Goal: Transaction & Acquisition: Purchase product/service

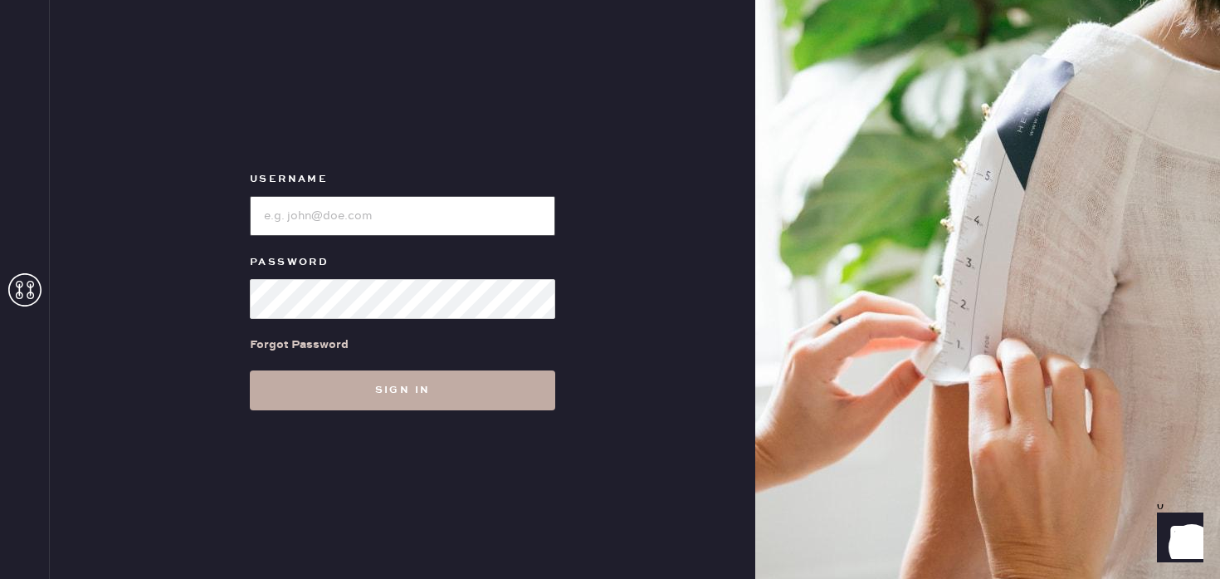
type input "Reformationstudiocity"
click at [295, 381] on button "Sign in" at bounding box center [402, 390] width 305 height 40
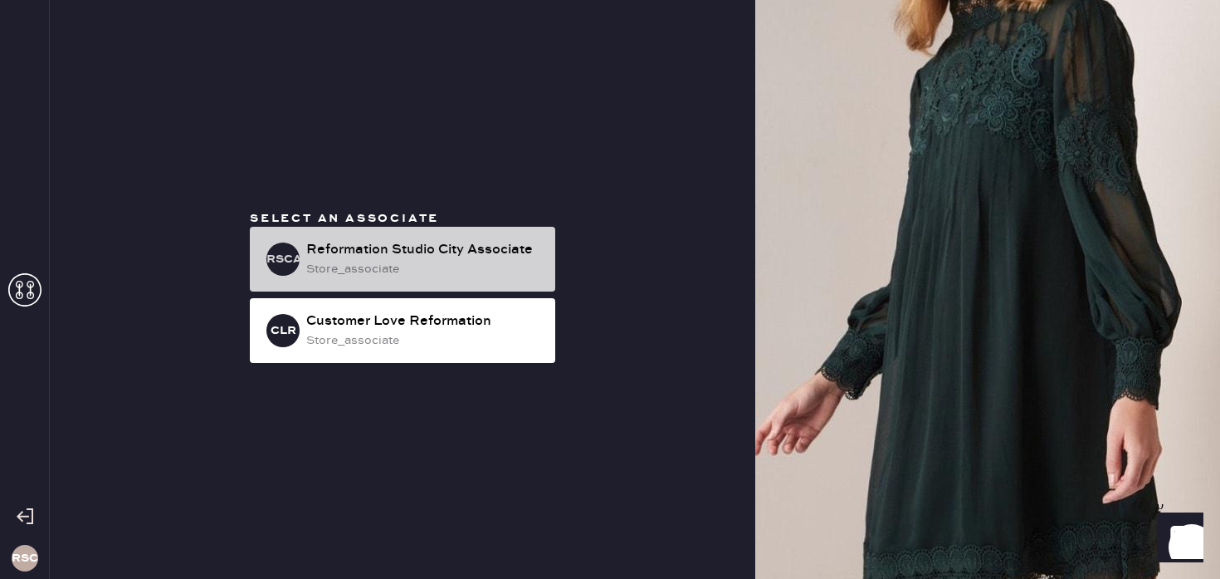
click at [354, 278] on div "RSCA Reformation Studio City Associate store_associate" at bounding box center [402, 259] width 305 height 65
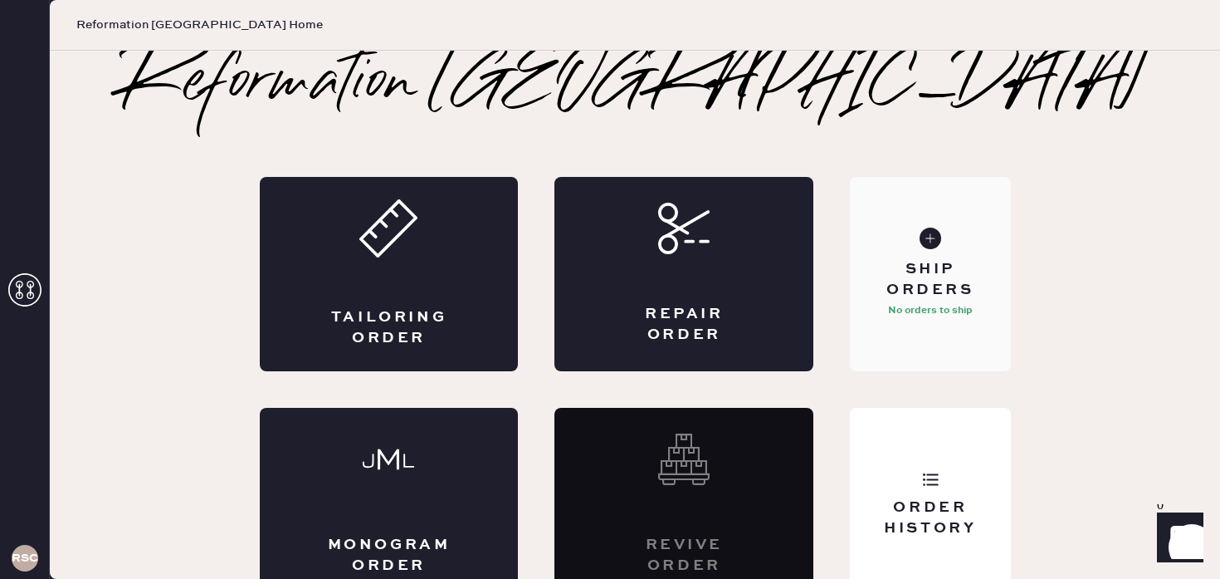
scroll to position [23, 0]
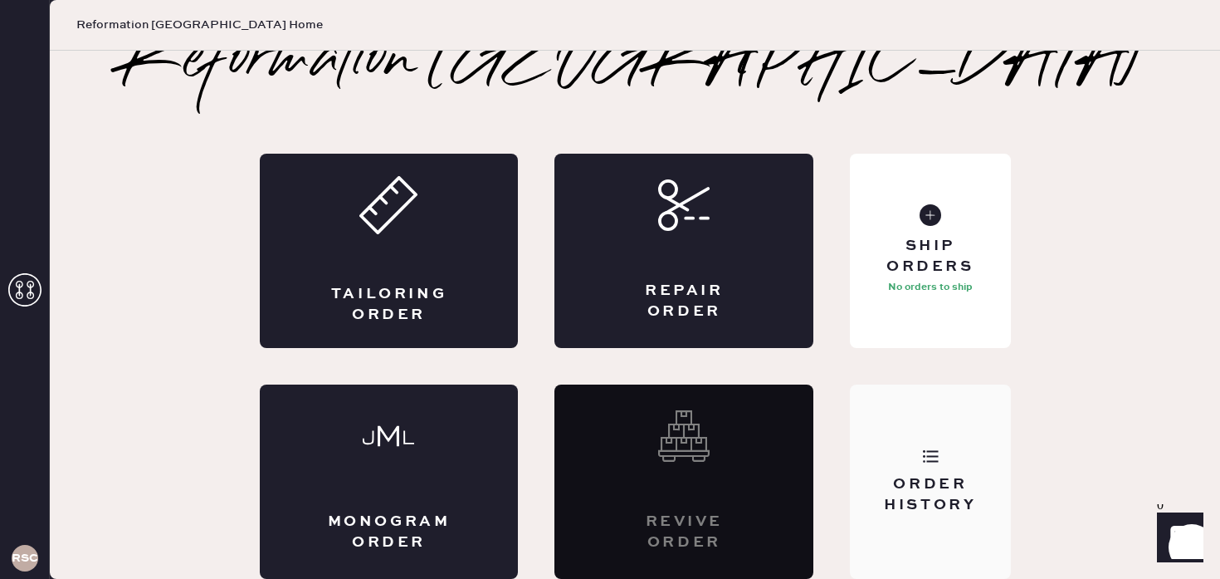
click at [907, 434] on div "Order History" at bounding box center [930, 481] width 160 height 194
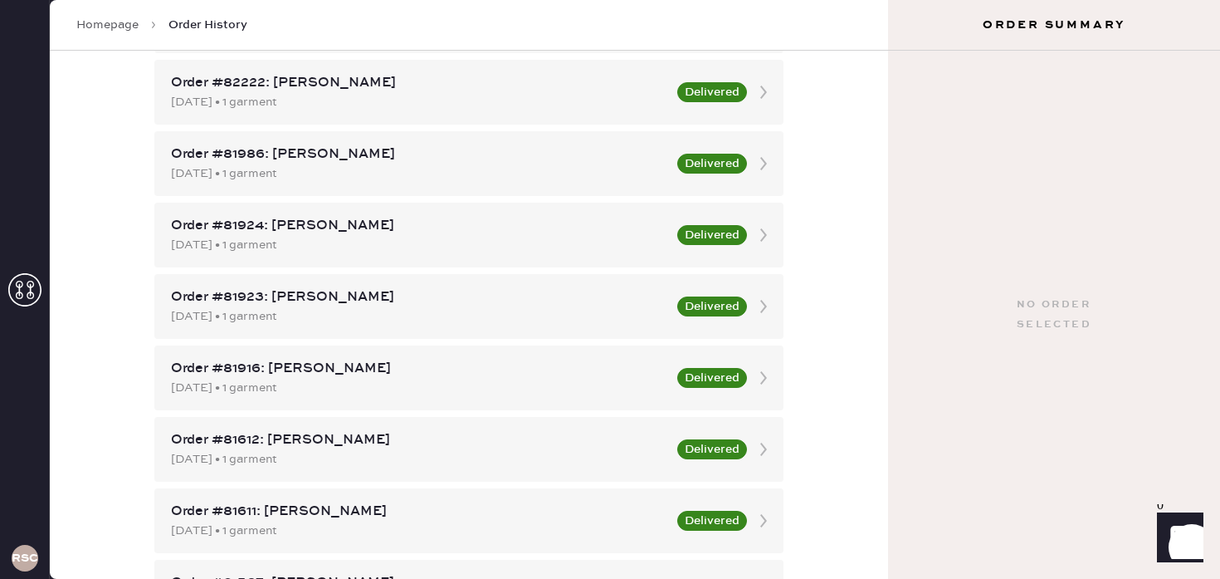
scroll to position [809, 0]
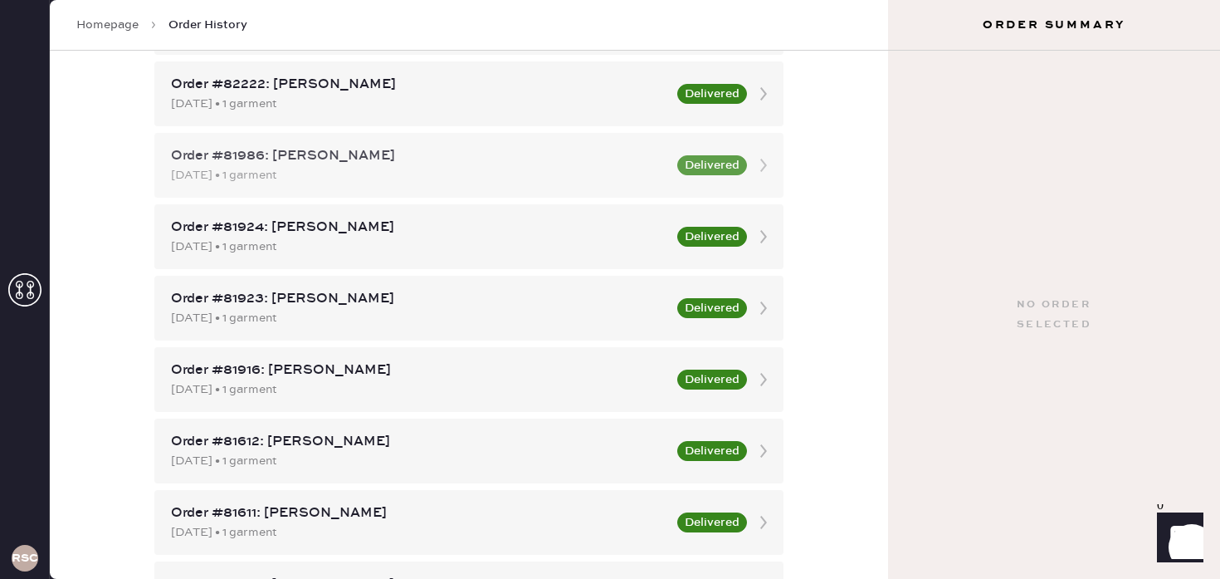
click at [583, 184] on div "Order #81986: Michelle Villanueva 08/26/2025 • 1 garment Delivered" at bounding box center [468, 165] width 629 height 65
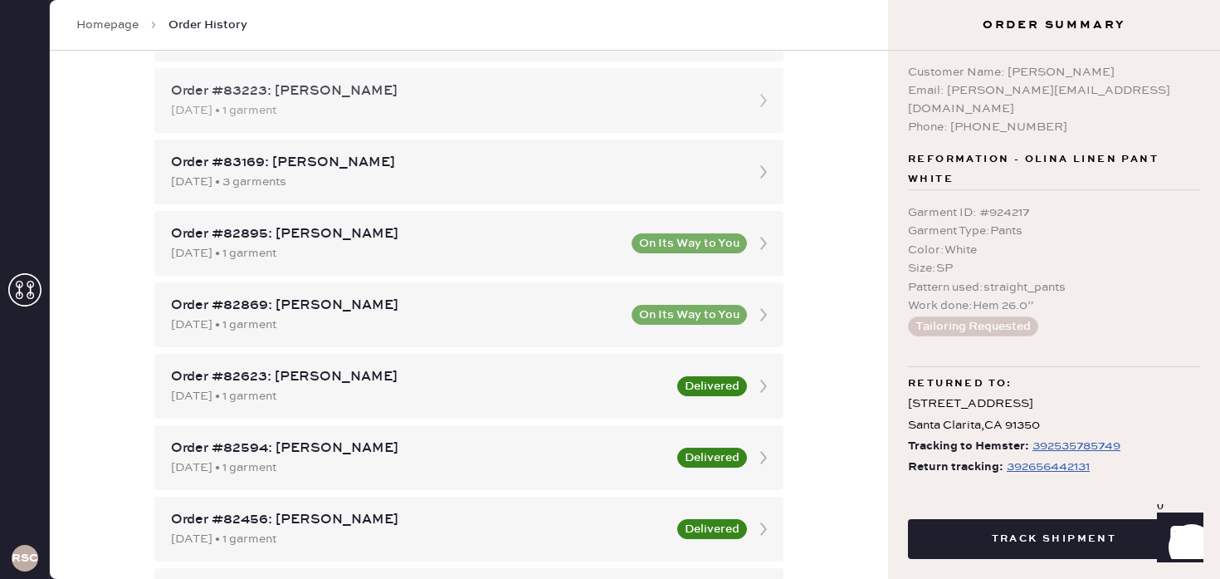
scroll to position [613, 0]
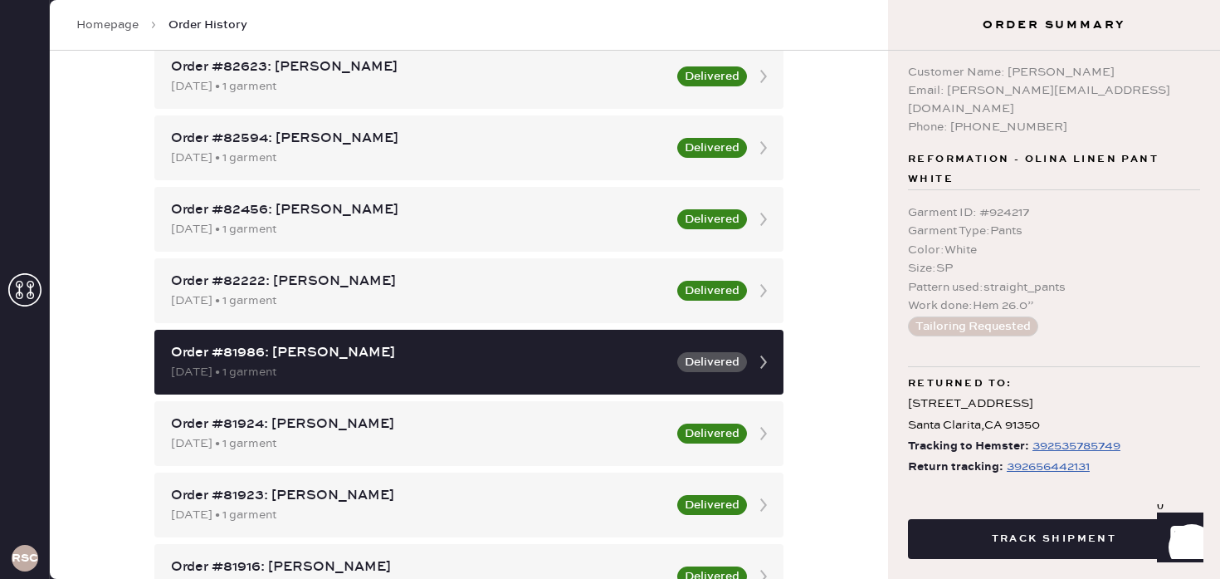
click at [587, 326] on div "Order #83266: Alisha Ricardi 10/03/2025 • 1 garment Order #83259: Gabrielle Fal…" at bounding box center [468, 505] width 629 height 1778
click at [571, 281] on div "Order #82222: April Alessandro" at bounding box center [419, 281] width 496 height 20
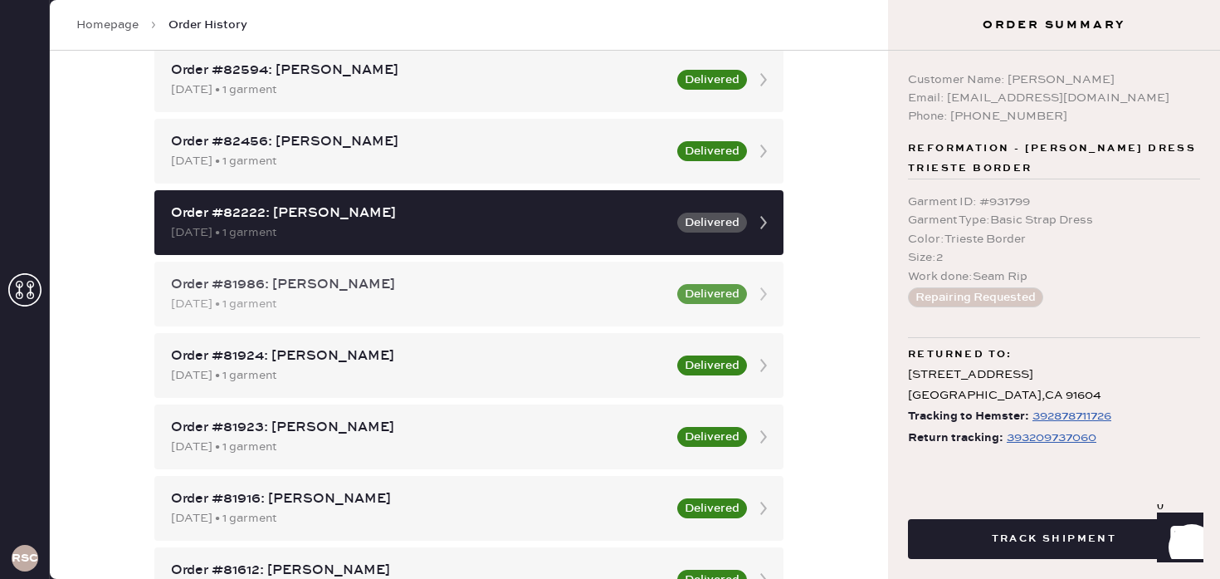
scroll to position [682, 0]
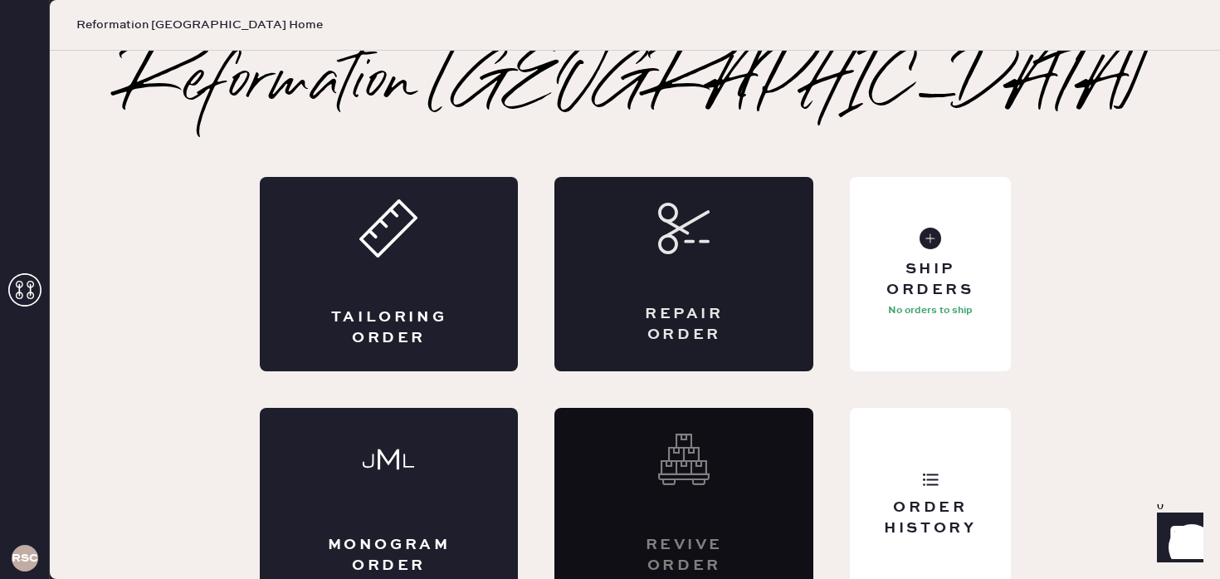
click at [640, 329] on div "Repair Order" at bounding box center [684, 325] width 126 height 42
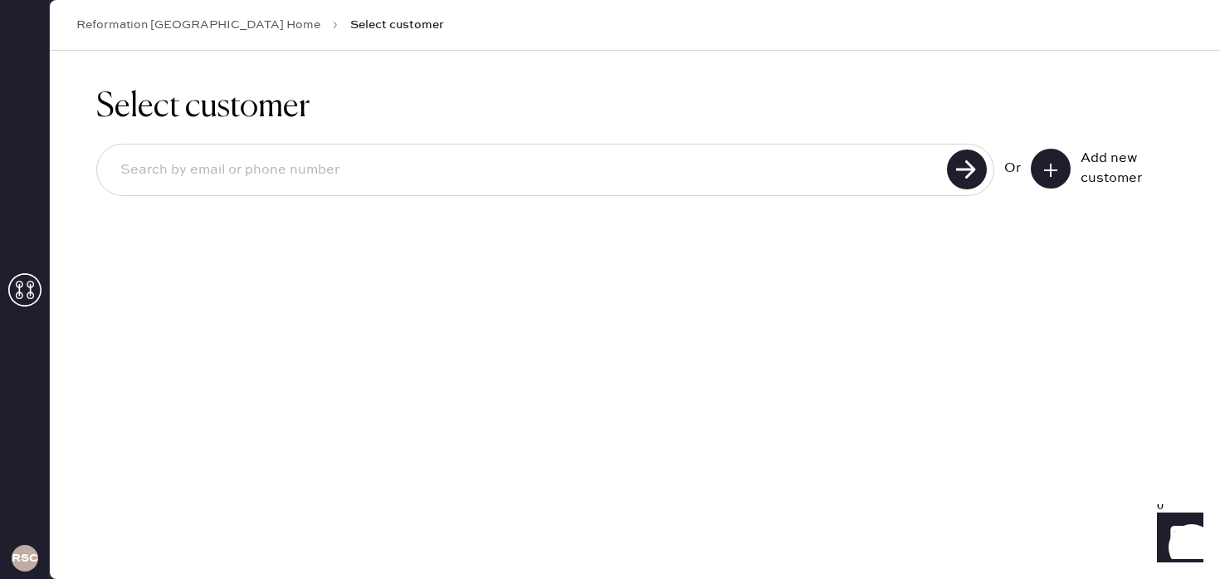
click at [911, 171] on input at bounding box center [524, 170] width 835 height 38
click at [927, 170] on input "8186317982" at bounding box center [524, 170] width 835 height 38
type input "[PERSON_NAME][EMAIL_ADDRESS][PERSON_NAME][DOMAIN_NAME]"
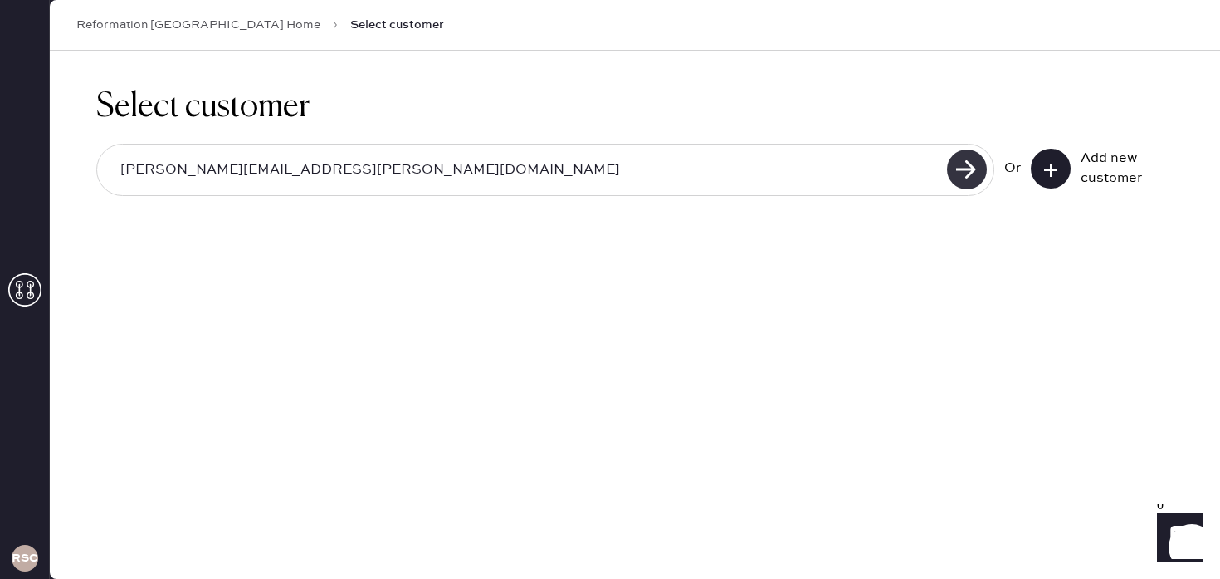
click at [970, 169] on use at bounding box center [967, 169] width 40 height 40
click at [1056, 169] on use at bounding box center [1050, 170] width 13 height 13
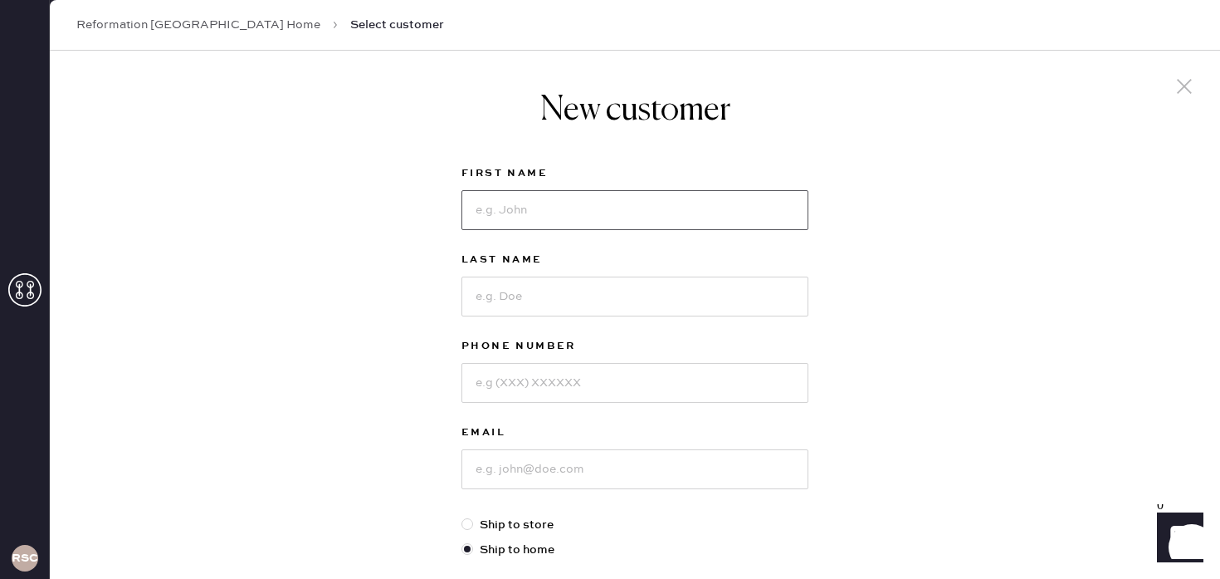
click at [574, 217] on input at bounding box center [635, 210] width 347 height 40
type input "[PERSON_NAME]"
click at [564, 309] on input at bounding box center [635, 296] width 347 height 40
type input "[PERSON_NAME]"
click at [531, 393] on input at bounding box center [635, 383] width 347 height 40
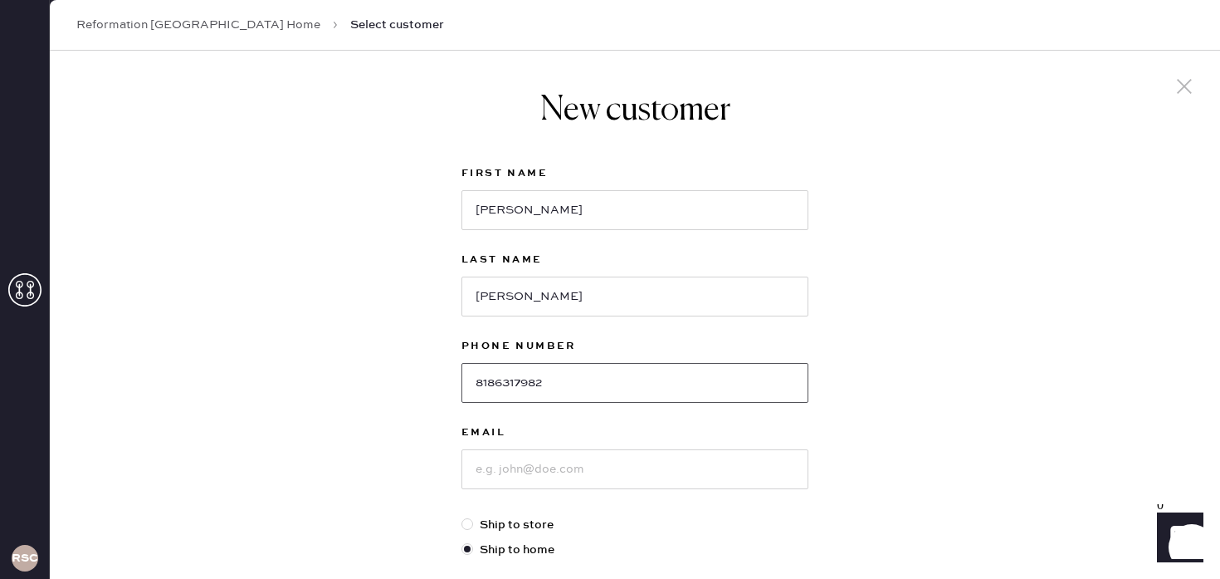
type input "8186317982"
click at [518, 466] on input at bounding box center [635, 469] width 347 height 40
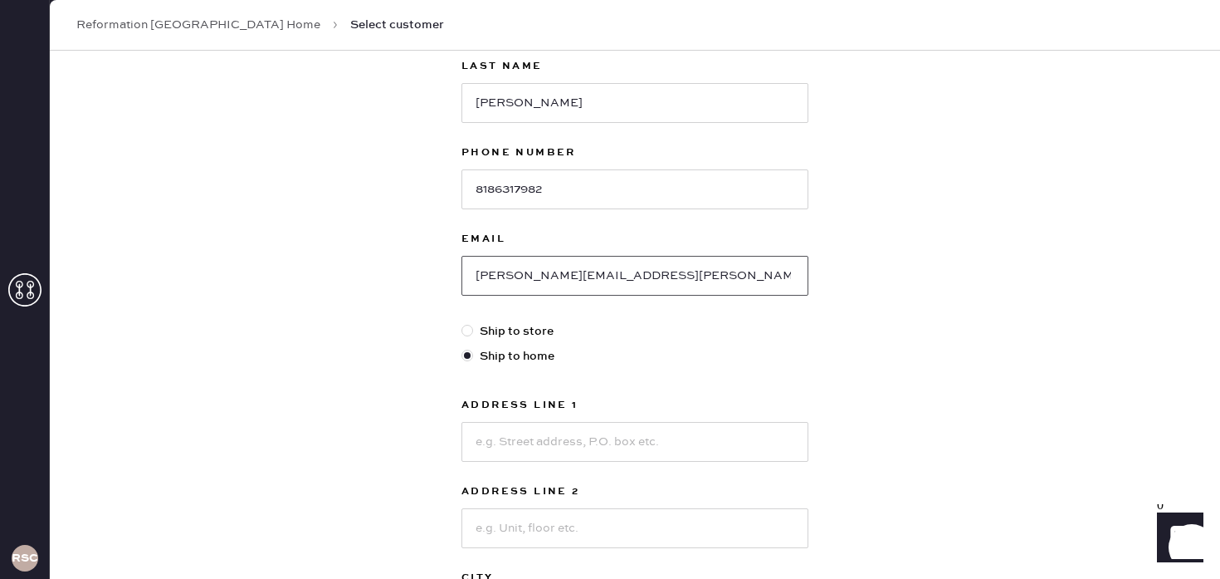
scroll to position [199, 0]
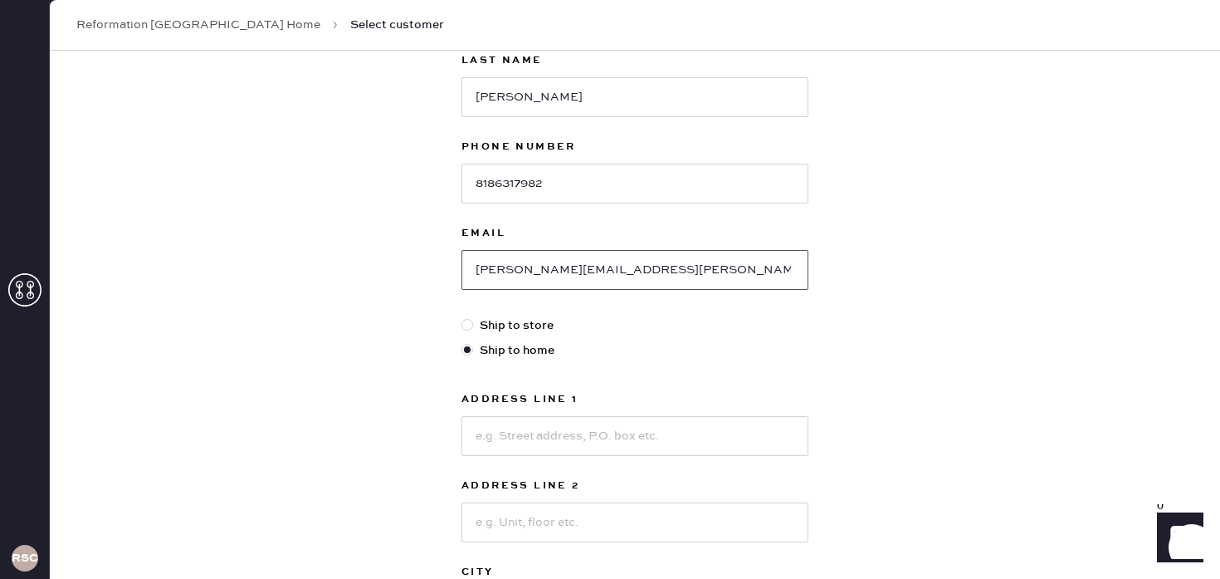
type input "[PERSON_NAME][EMAIL_ADDRESS][PERSON_NAME][DOMAIN_NAME]"
click at [503, 442] on input at bounding box center [635, 436] width 347 height 40
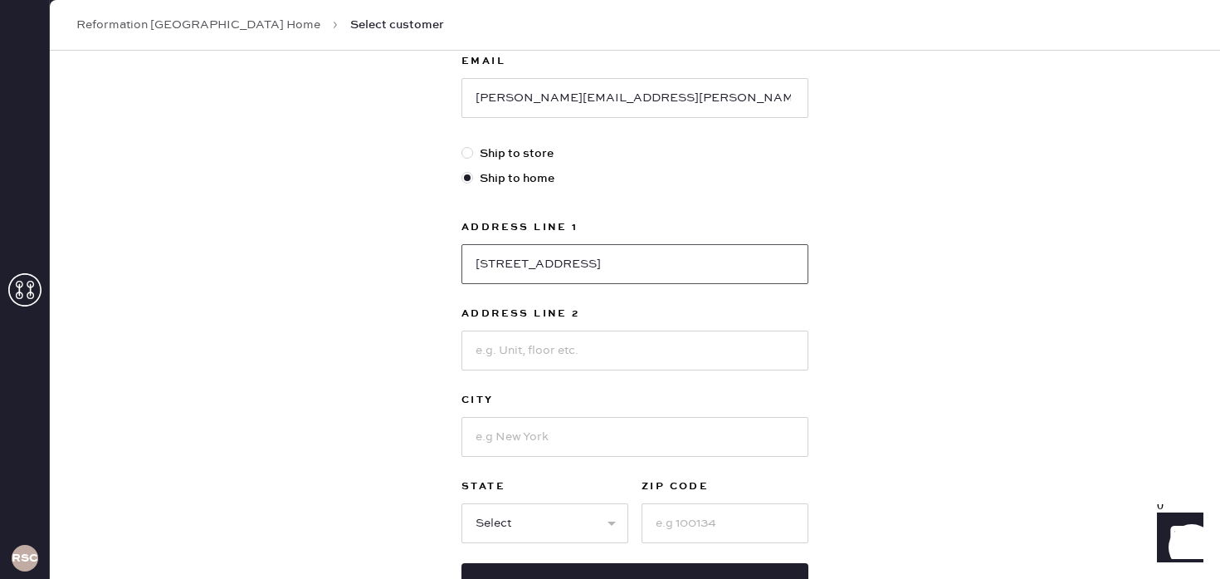
scroll to position [372, 0]
type input "[STREET_ADDRESS]"
click at [511, 436] on input at bounding box center [635, 436] width 347 height 40
type input "V"
type input "Burbank"
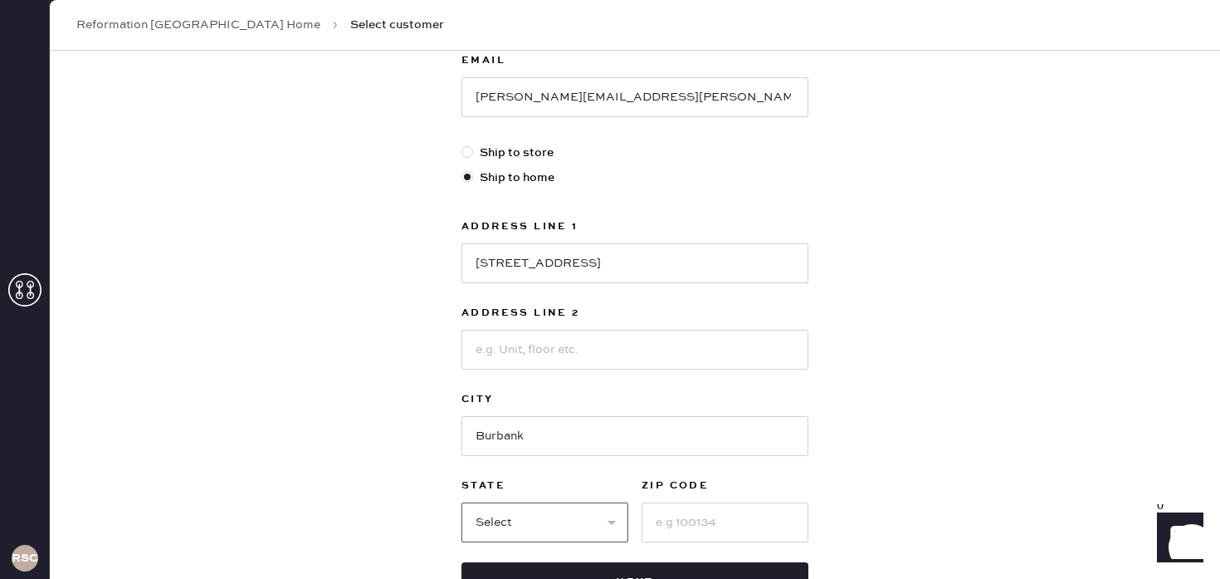
click at [503, 535] on select "Select AK AL AR AZ CA CO CT [GEOGRAPHIC_DATA] DE FL [GEOGRAPHIC_DATA] HI [GEOGR…" at bounding box center [545, 522] width 167 height 40
select select "CA"
click at [462, 502] on select "Select AK AL AR AZ CA CO CT [GEOGRAPHIC_DATA] DE FL [GEOGRAPHIC_DATA] HI [GEOGR…" at bounding box center [545, 522] width 167 height 40
click at [706, 513] on input at bounding box center [725, 522] width 167 height 40
type input "91504"
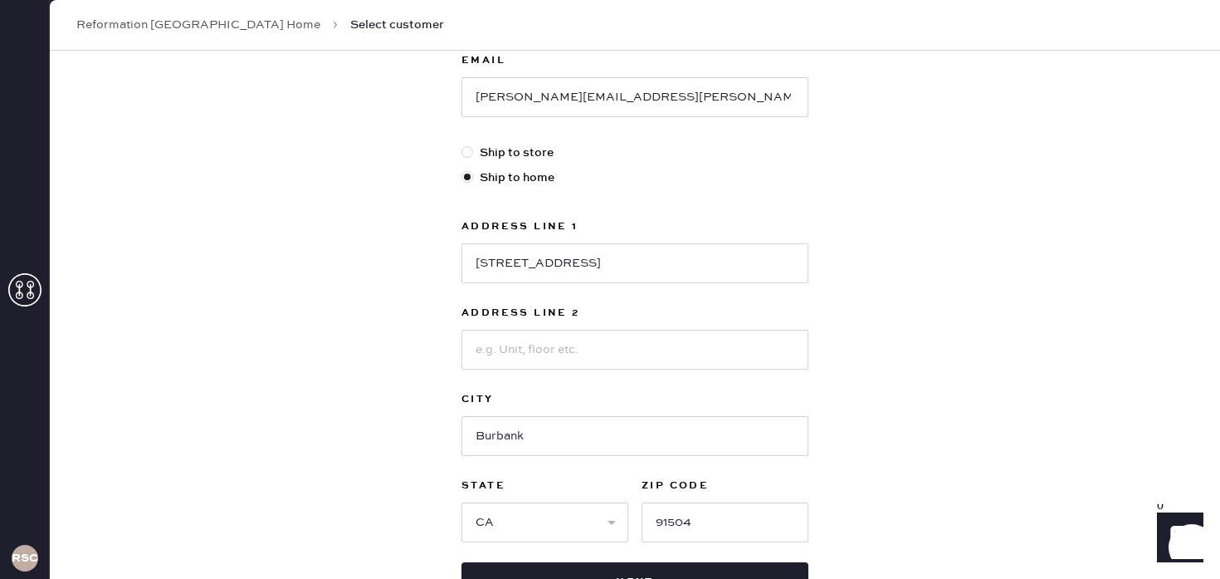
click at [979, 433] on div "New customer First Name [PERSON_NAME] Last Name [PERSON_NAME] Phone Number [PHO…" at bounding box center [635, 193] width 1170 height 1029
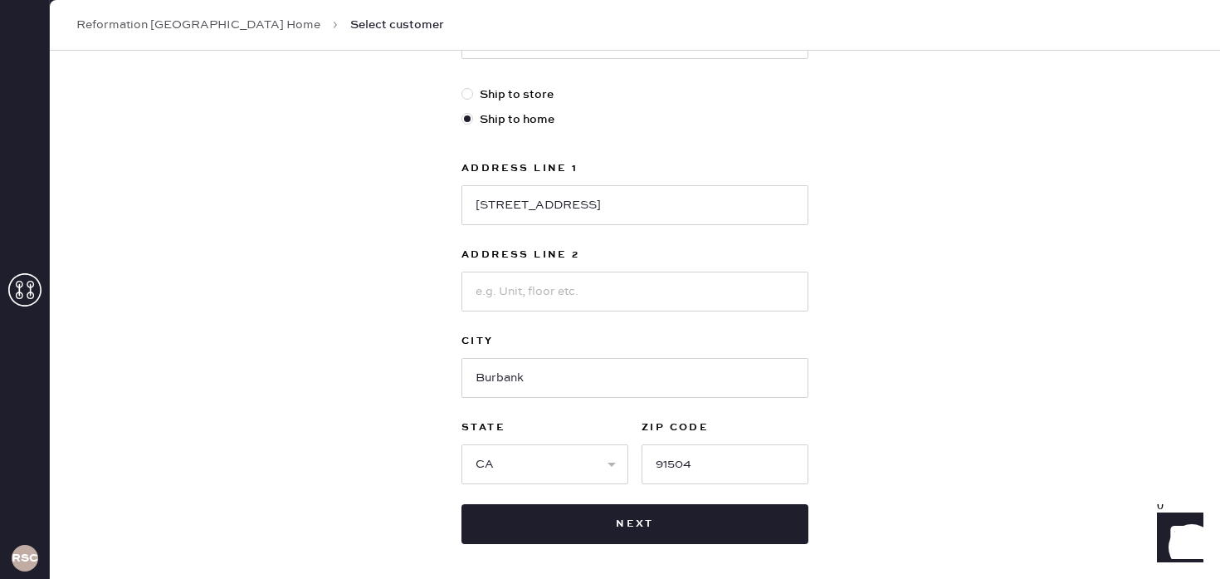
scroll to position [501, 0]
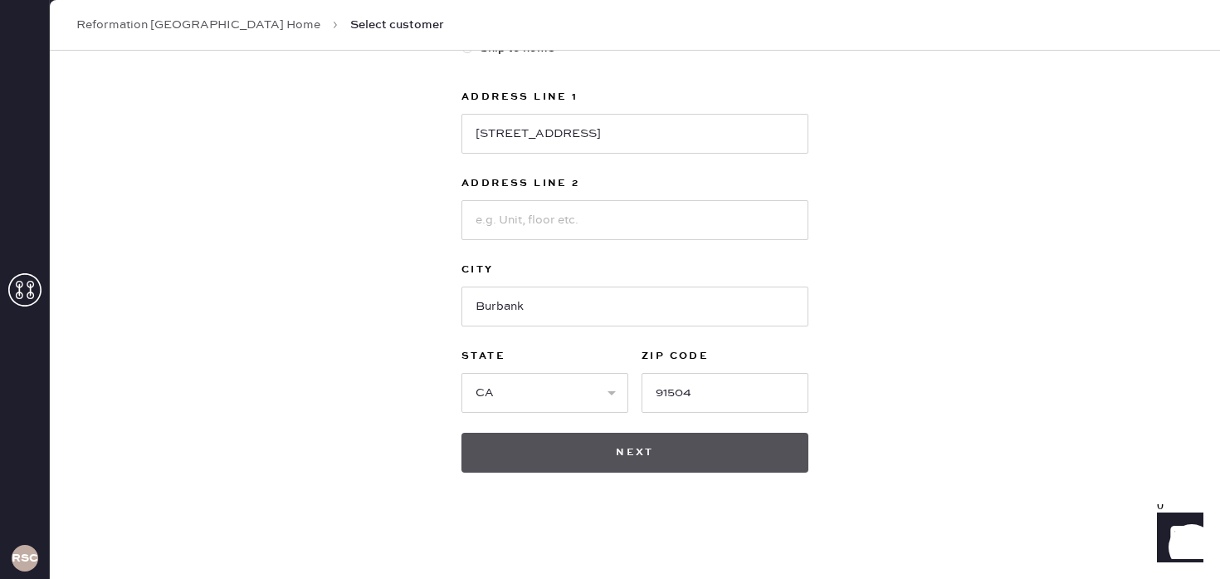
click at [700, 452] on button "Next" at bounding box center [635, 452] width 347 height 40
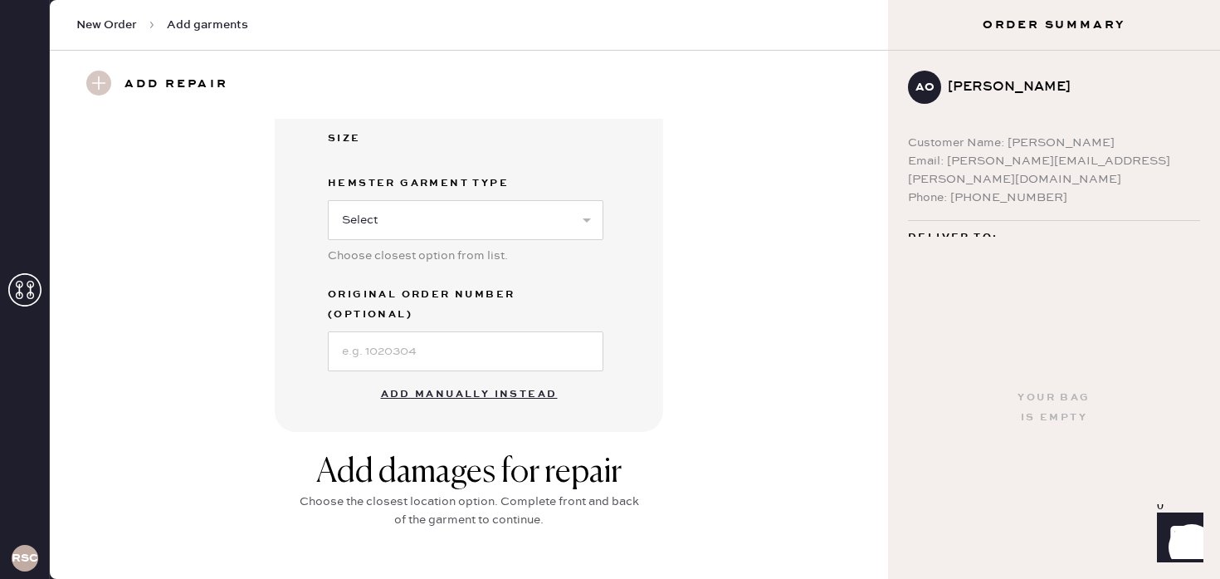
scroll to position [393, 0]
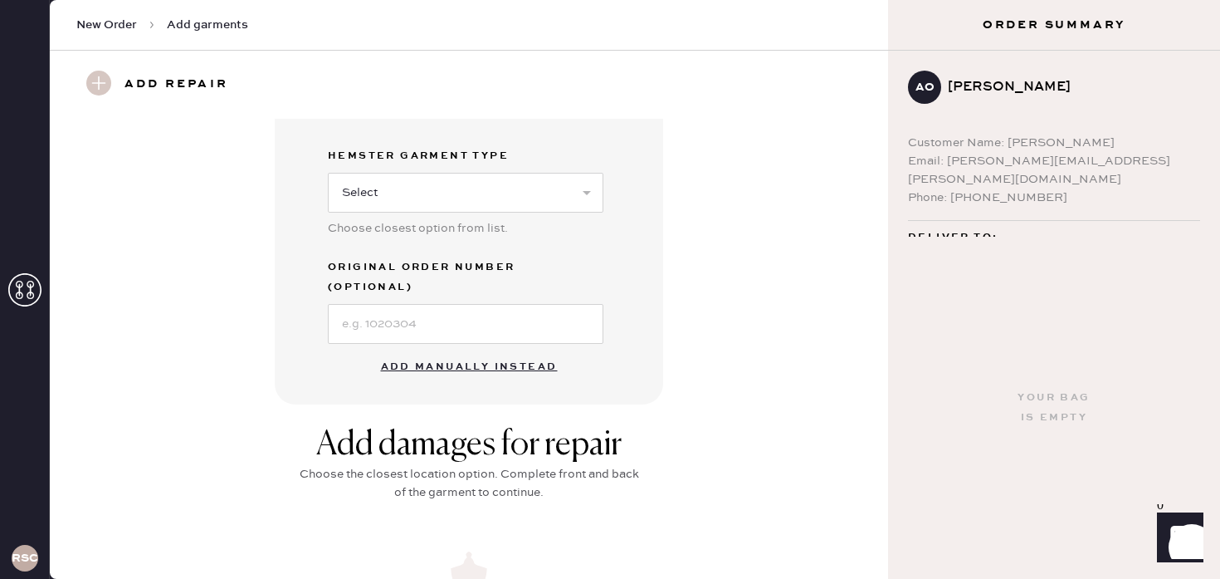
click at [531, 350] on button "Add manually instead" at bounding box center [469, 366] width 197 height 33
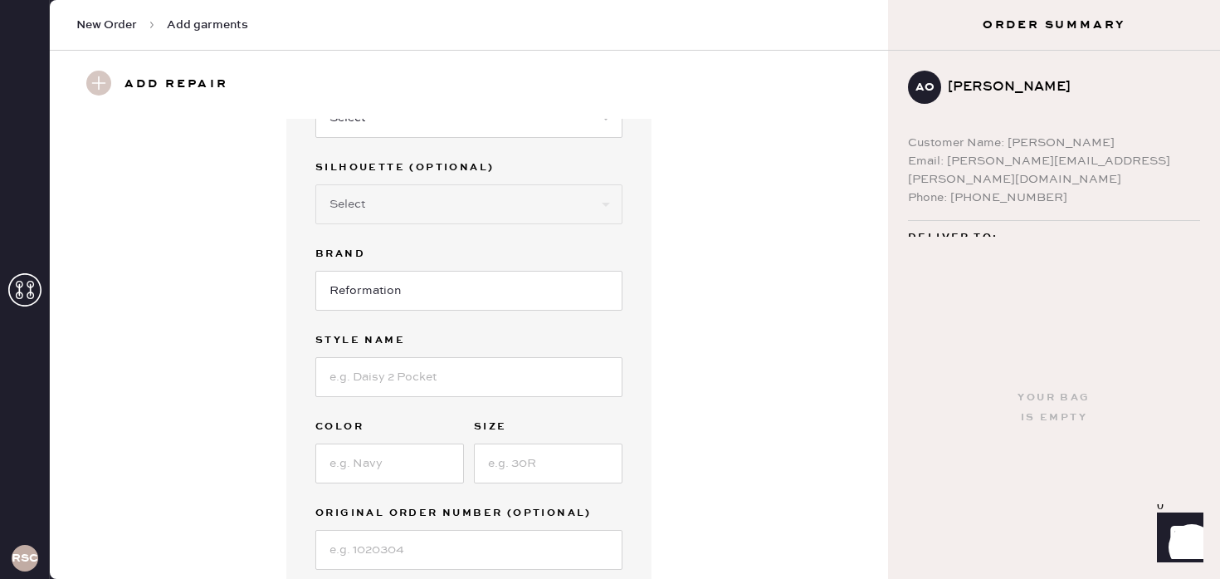
scroll to position [2, 0]
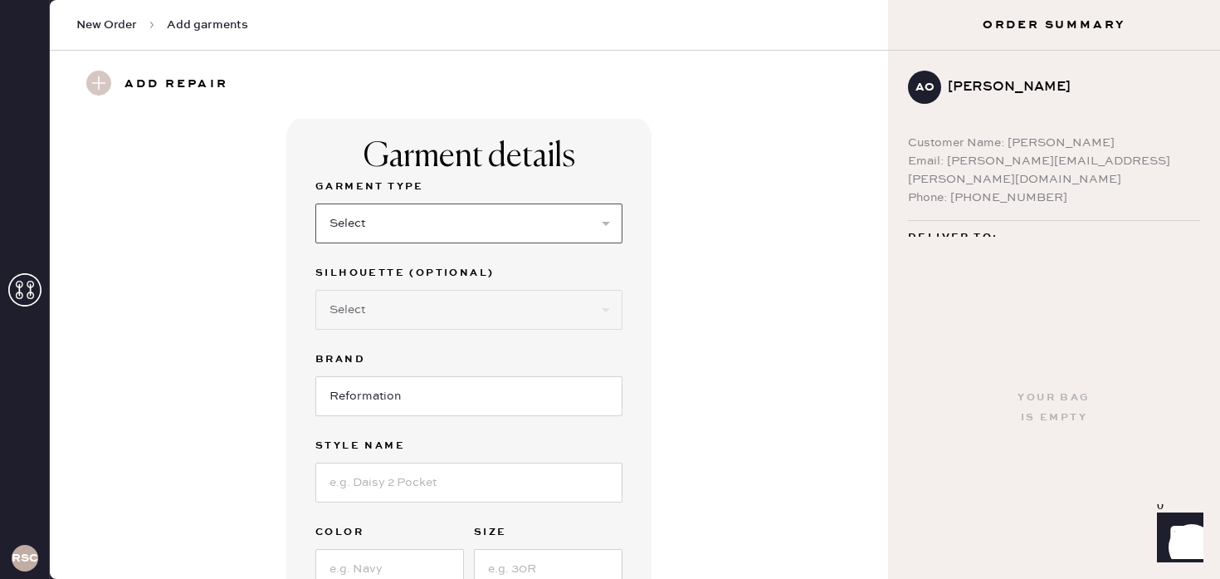
click at [520, 215] on select "Select Basic Skirt Jeans Leggings Pants Shorts Basic Sleeved Dress Basic Sleeve…" at bounding box center [468, 223] width 307 height 40
select select "11"
click at [315, 203] on select "Select Basic Skirt Jeans Leggings Pants Shorts Basic Sleeved Dress Basic Sleeve…" at bounding box center [468, 223] width 307 height 40
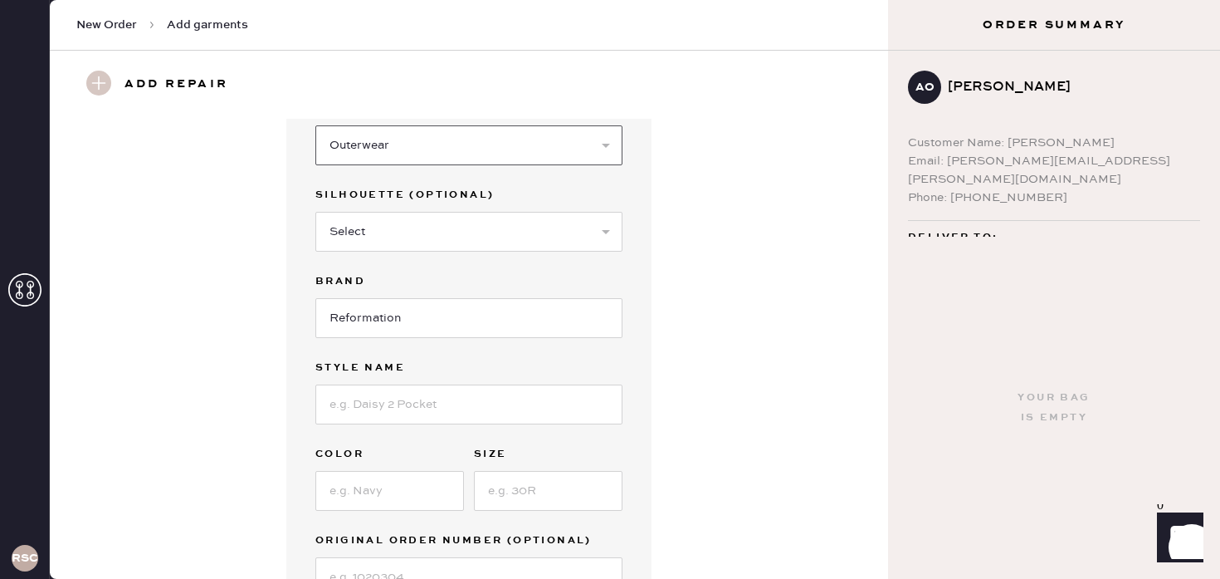
scroll to position [90, 0]
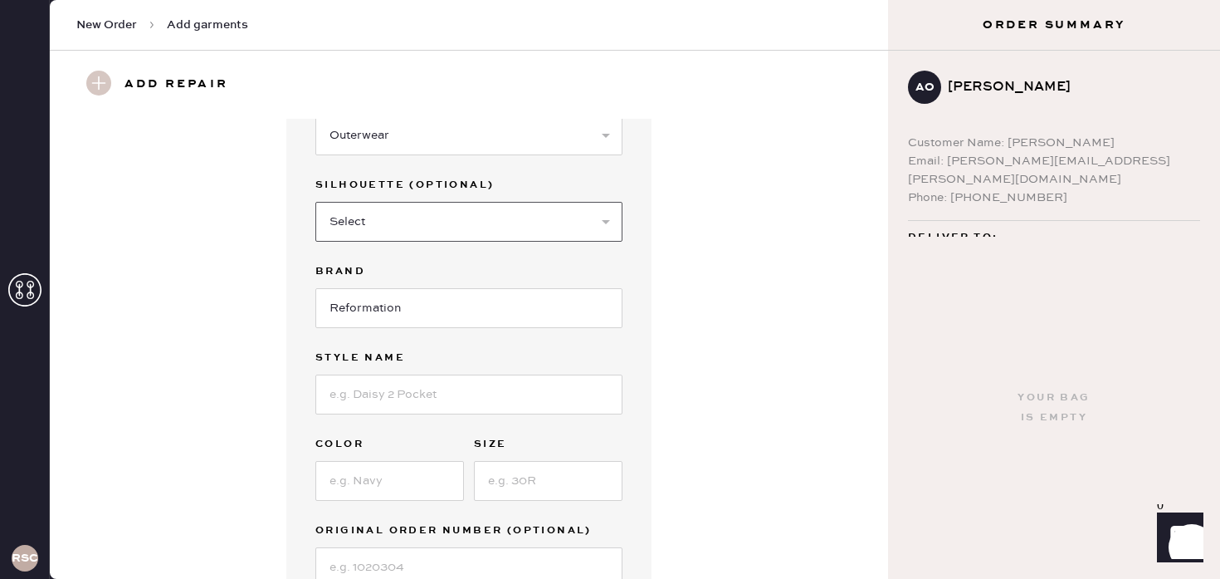
click at [432, 225] on select "Select Coat Casual Jacket Blazer Other" at bounding box center [468, 222] width 307 height 40
click at [434, 379] on input at bounding box center [468, 394] width 307 height 40
paste input "Fantino Cashmere Collared Cardigan"
type input "Fantino Cashmere Collared Cardigan"
click at [446, 473] on input at bounding box center [389, 481] width 149 height 40
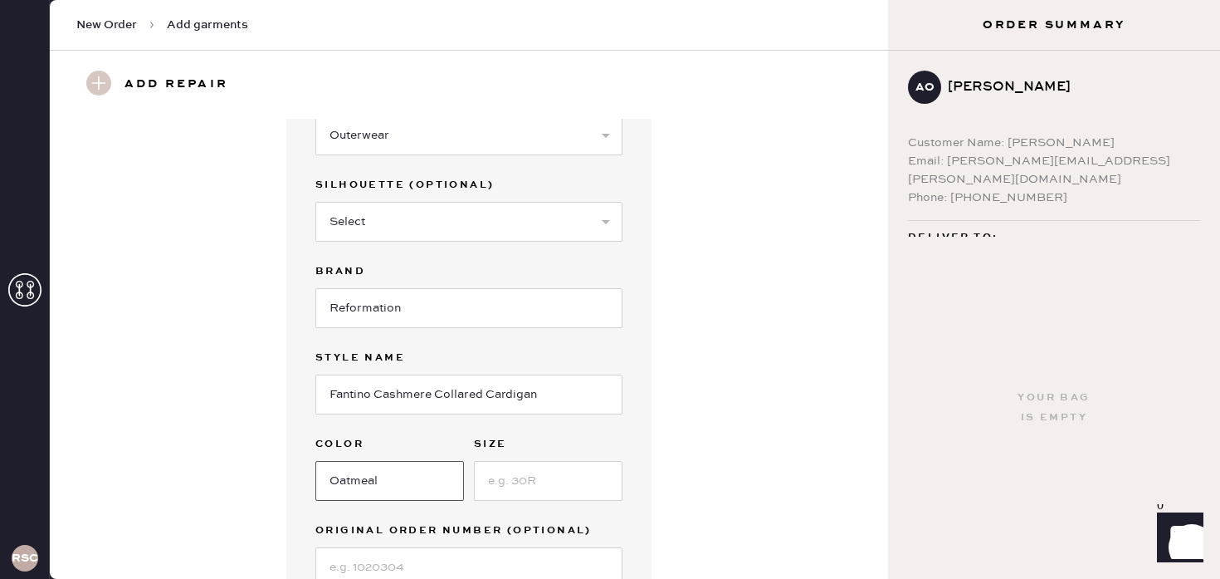
type input "Oatmeal"
click at [580, 492] on input at bounding box center [548, 481] width 149 height 40
type input "XS"
click at [722, 393] on div "Garment details Garment Type Select Basic Skirt Jeans Leggings Pants Shorts Bas…" at bounding box center [469, 334] width 779 height 613
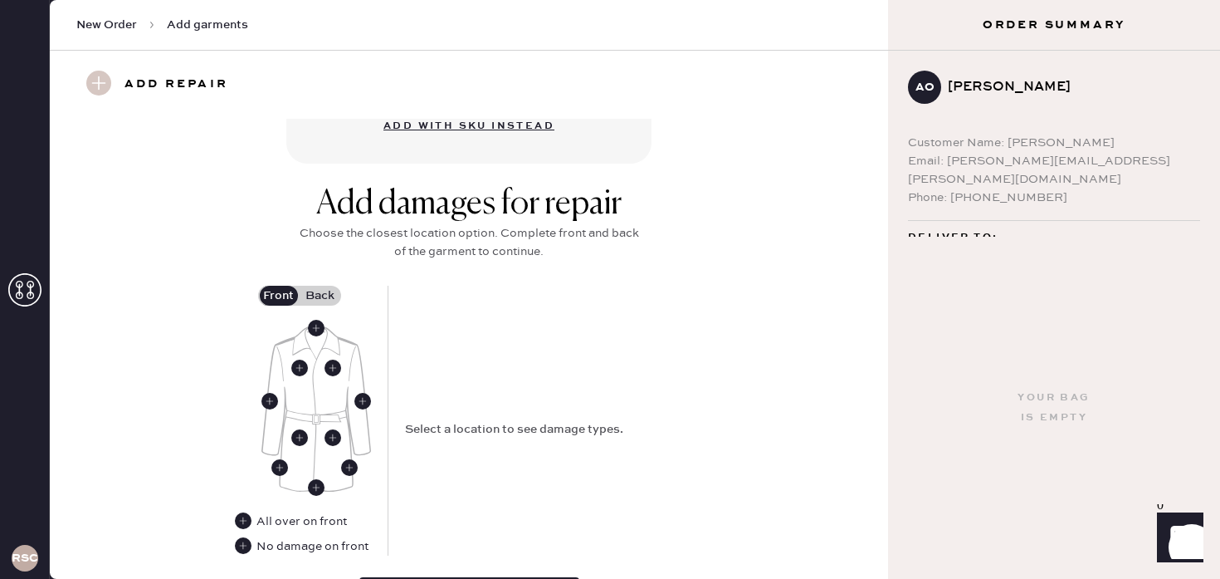
scroll to position [574, 0]
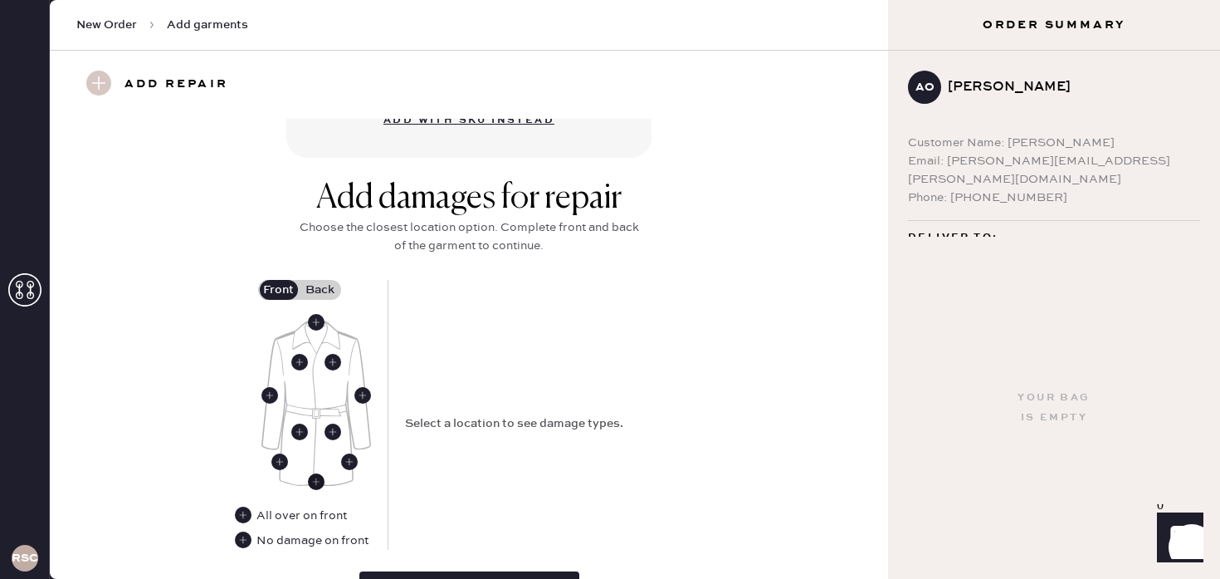
click at [313, 476] on use at bounding box center [316, 481] width 17 height 17
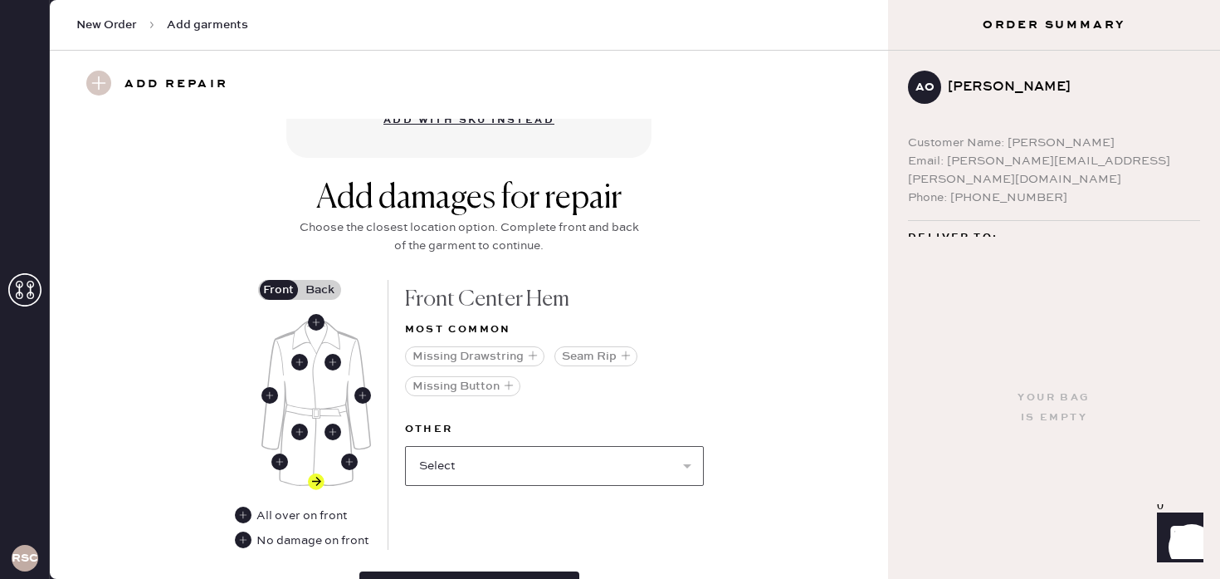
click at [511, 467] on select "Select Broken / Ripped Hem Broken Beads Broken Belt Loop Broken Button Broken E…" at bounding box center [554, 466] width 299 height 40
select select "1545"
click at [405, 446] on select "Select Broken / Ripped Hem Broken Beads Broken Belt Loop Broken Button Broken E…" at bounding box center [554, 466] width 299 height 40
select select
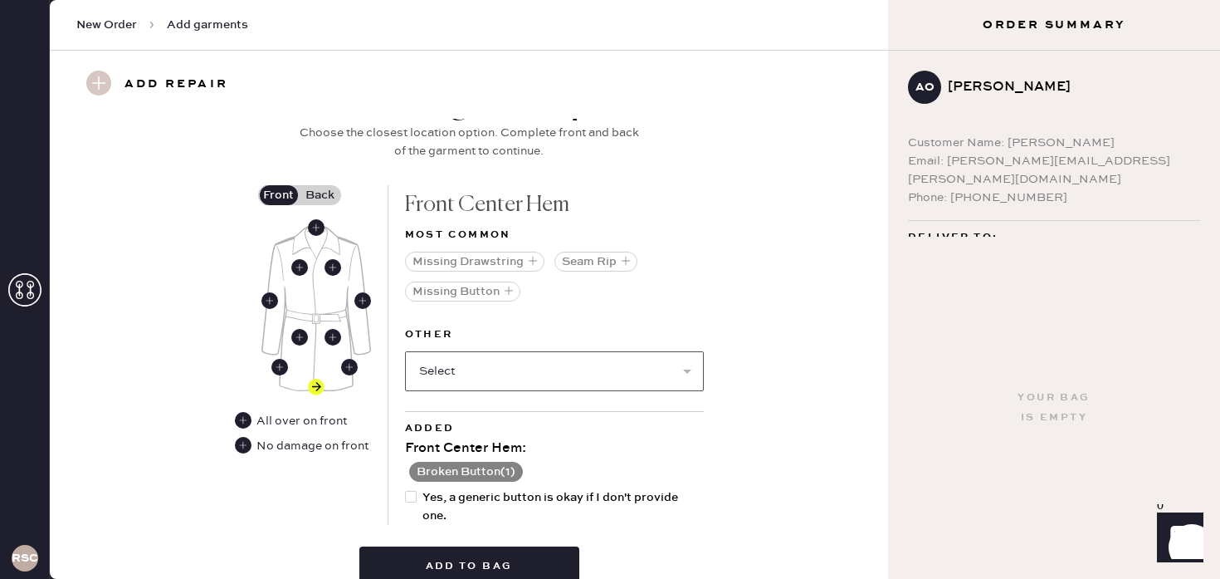
scroll to position [670, 0]
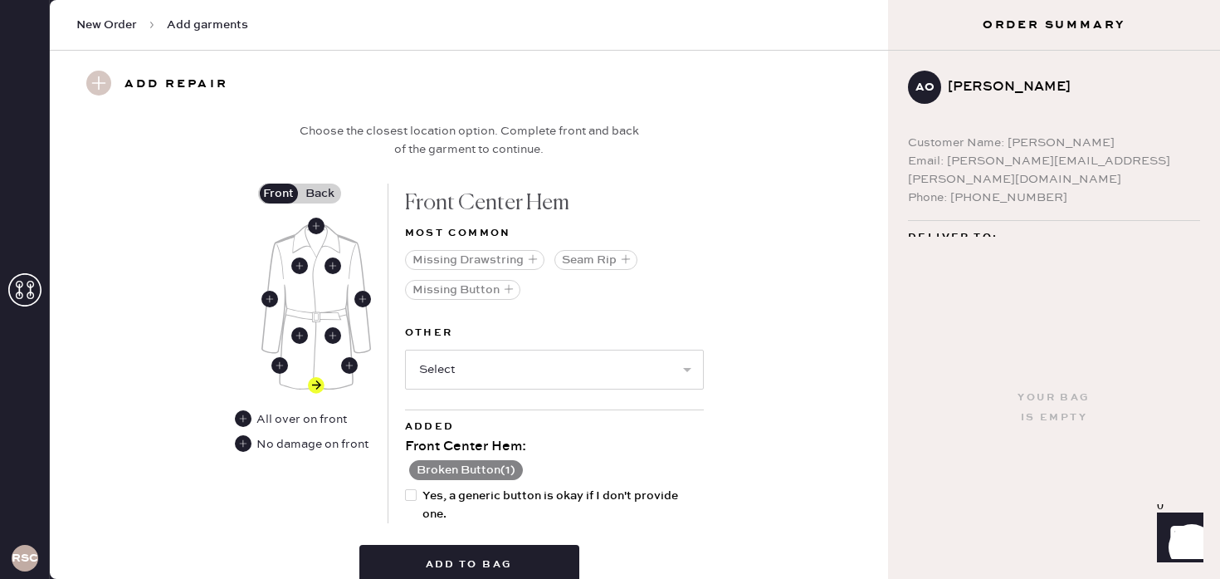
click at [413, 492] on div at bounding box center [411, 495] width 12 height 12
click at [406, 487] on input "Yes, a generic button is okay if I don't provide one." at bounding box center [405, 486] width 1 height 1
checkbox input "true"
click at [315, 194] on label "Back" at bounding box center [321, 193] width 42 height 20
click at [320, 193] on input "Back" at bounding box center [320, 193] width 0 height 0
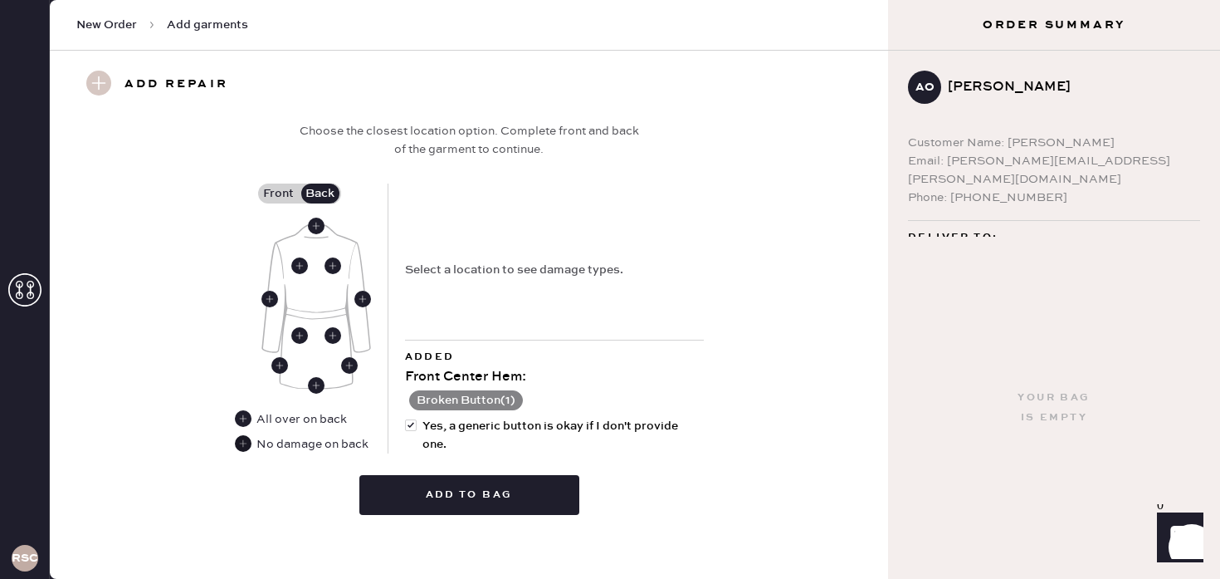
click at [242, 447] on use at bounding box center [243, 443] width 17 height 17
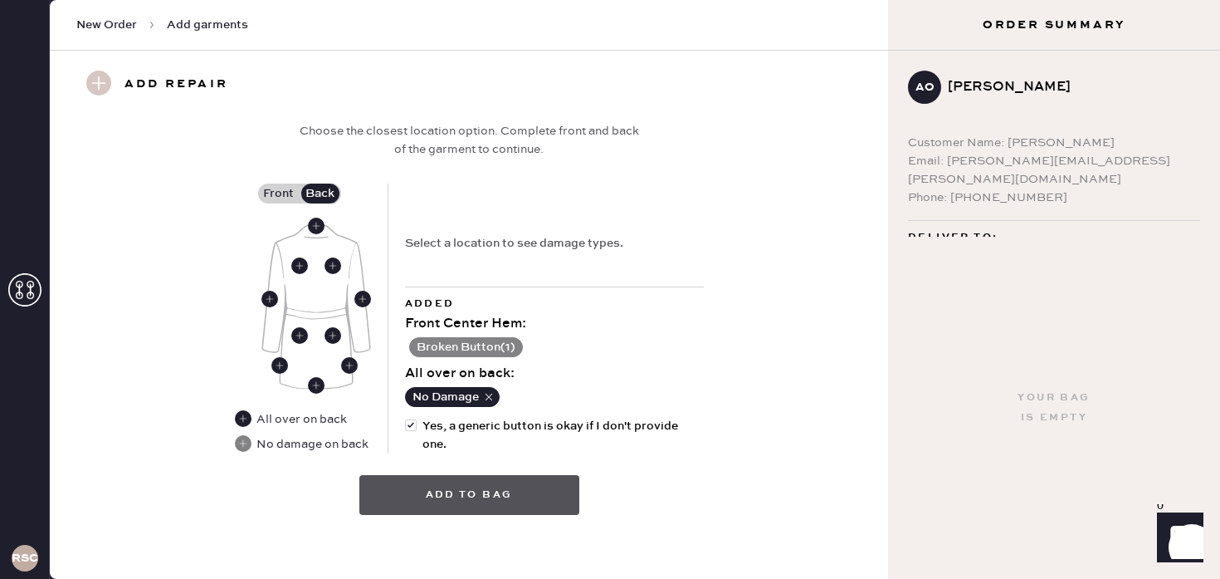
click at [378, 499] on button "Add to bag" at bounding box center [469, 495] width 220 height 40
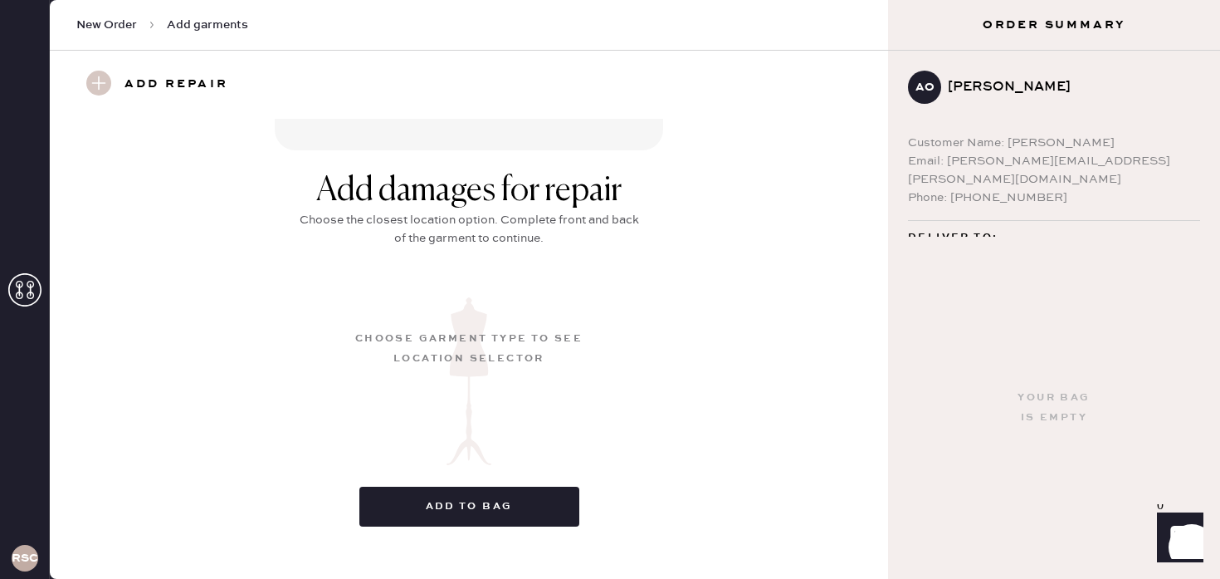
scroll to position [238, 0]
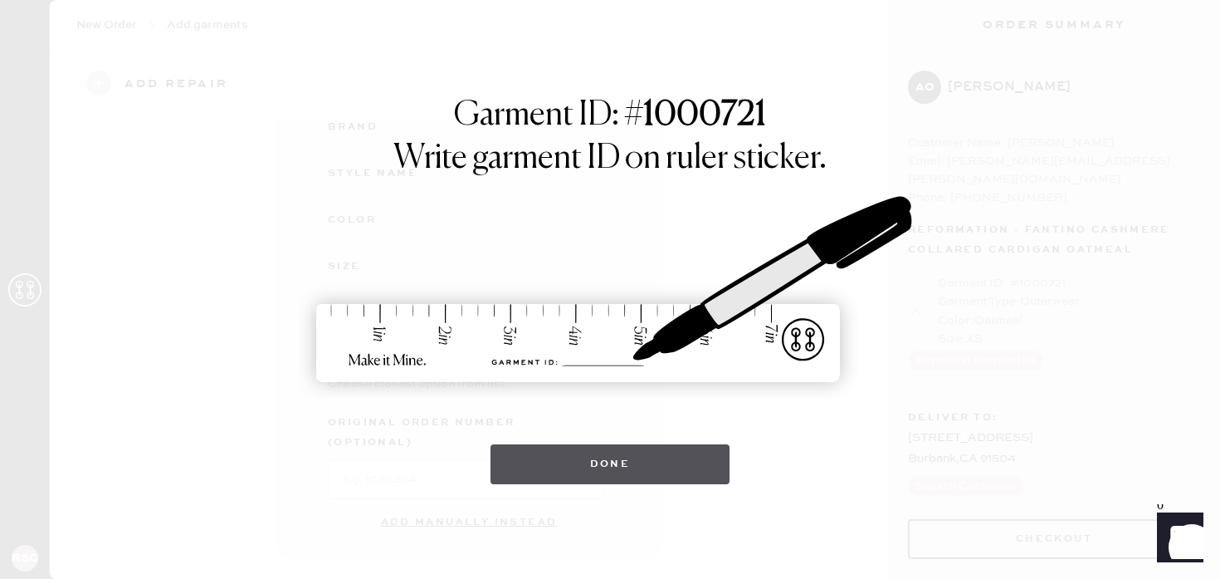
click at [632, 461] on button "Done" at bounding box center [611, 464] width 240 height 40
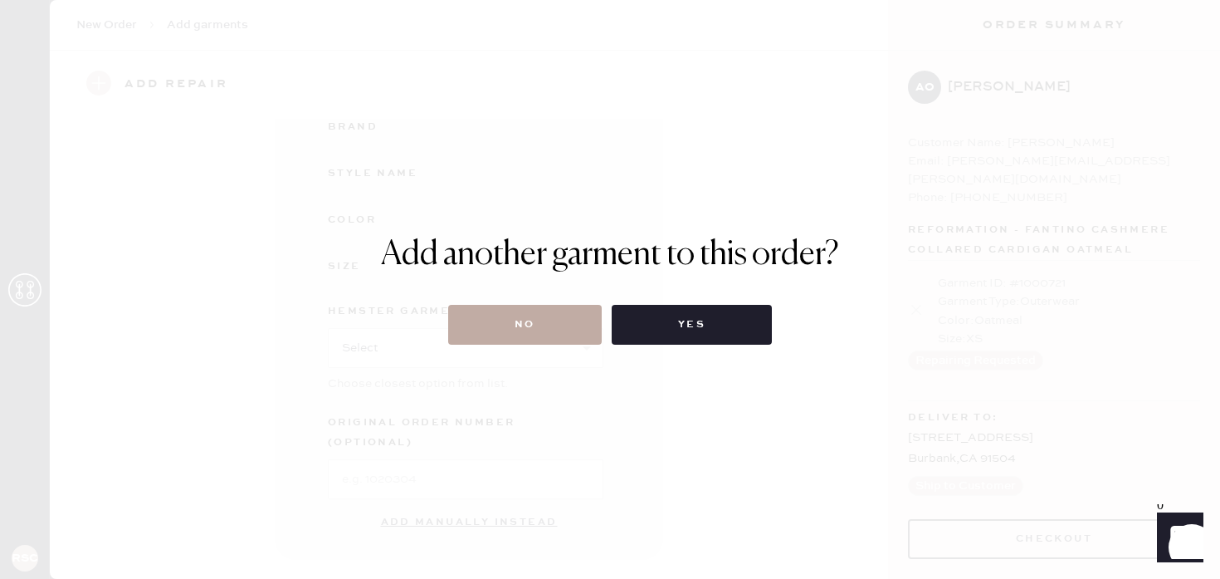
click at [565, 327] on button "No" at bounding box center [525, 325] width 154 height 40
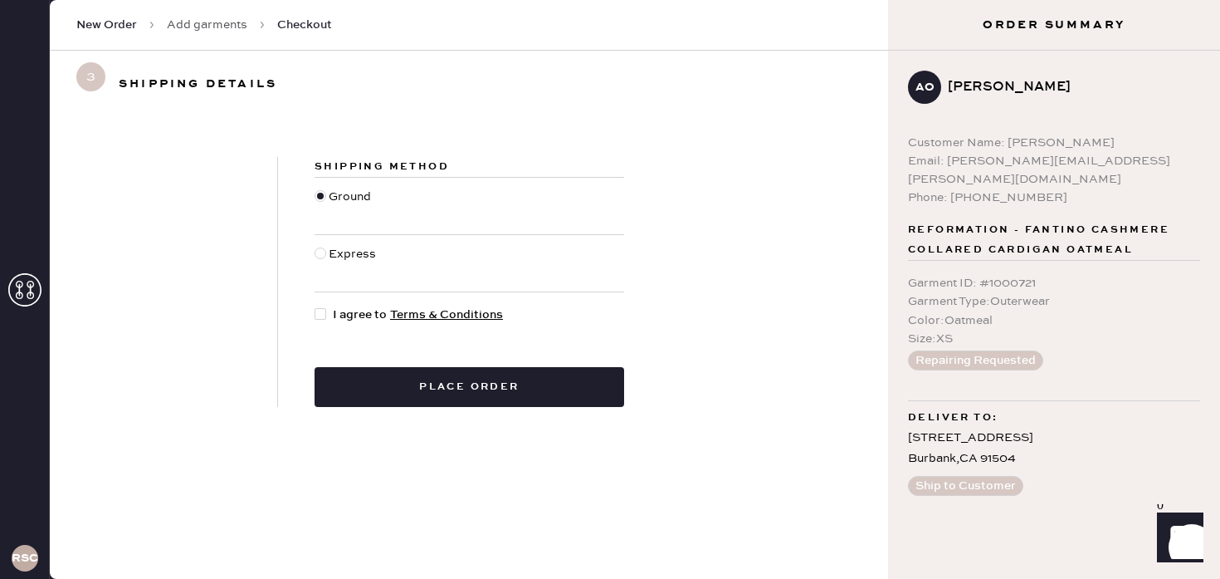
click at [328, 256] on div at bounding box center [322, 263] width 14 height 37
click at [315, 246] on input "Express" at bounding box center [315, 245] width 1 height 1
radio input "true"
click at [320, 315] on div at bounding box center [321, 314] width 12 height 12
click at [315, 306] on input "I agree to Terms & Conditions" at bounding box center [315, 305] width 1 height 1
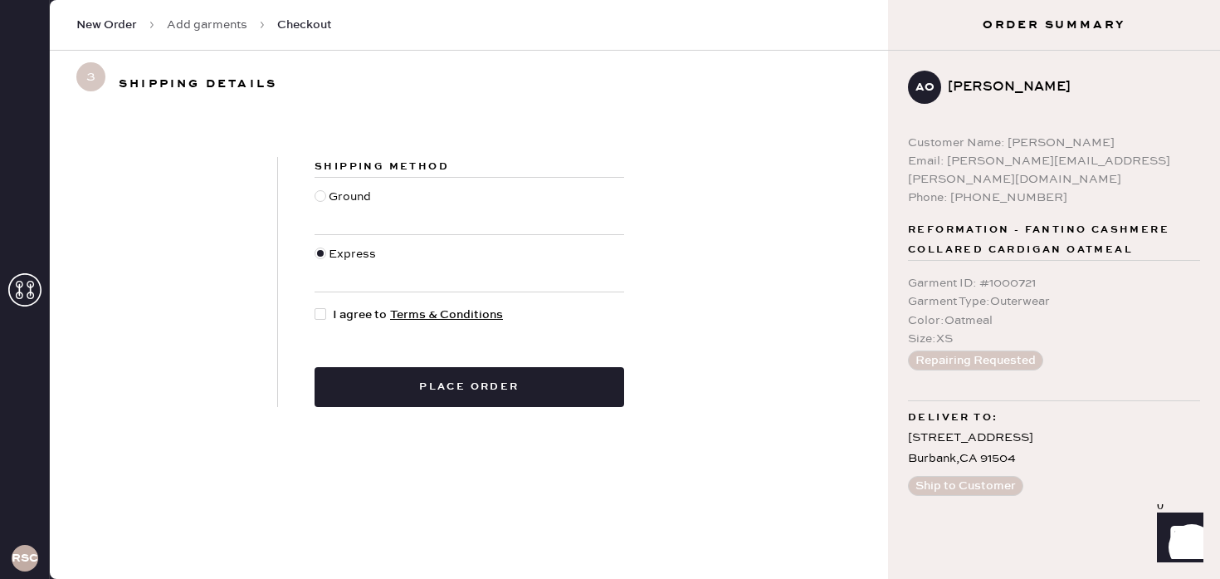
checkbox input "true"
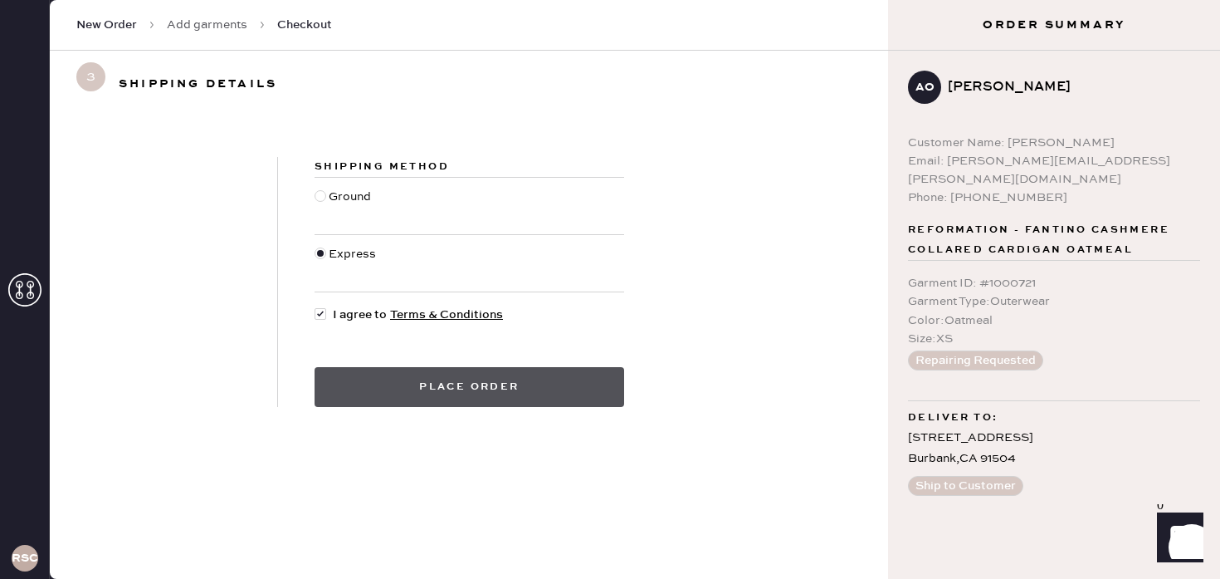
click at [389, 392] on button "Place order" at bounding box center [470, 387] width 310 height 40
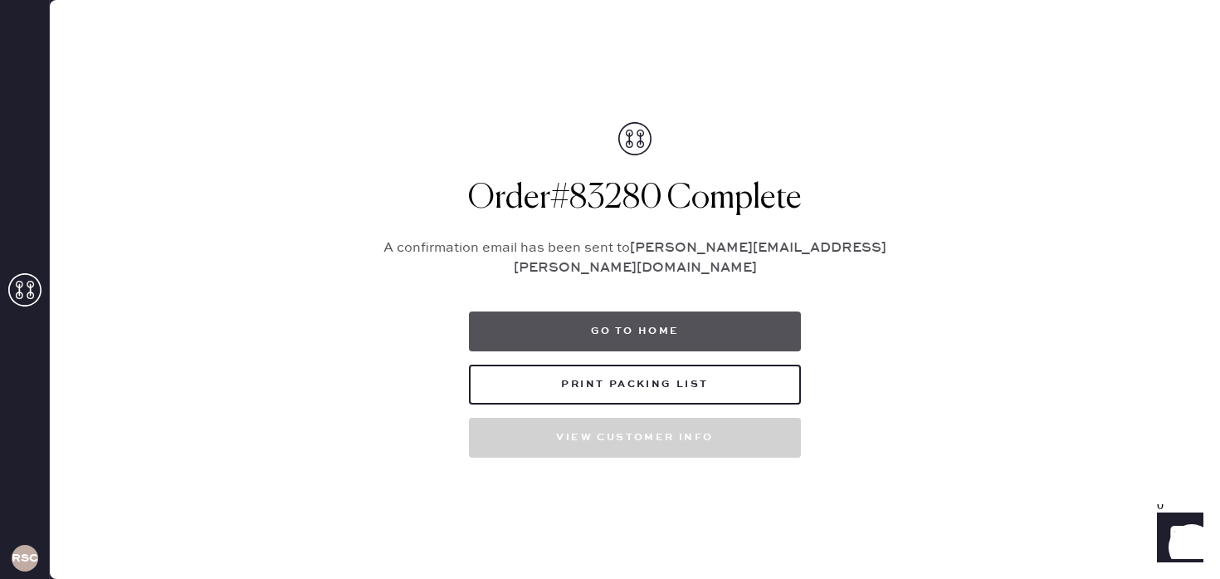
click at [667, 315] on button "Go to home" at bounding box center [635, 331] width 332 height 40
